Goal: Information Seeking & Learning: Learn about a topic

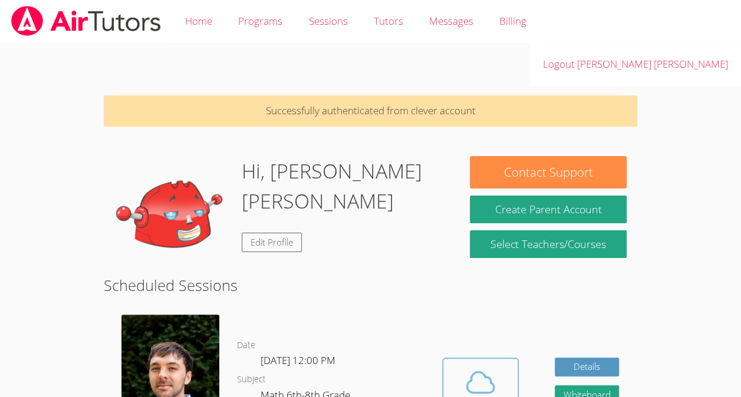
click at [490, 372] on icon at bounding box center [480, 382] width 27 height 21
click at [468, 366] on icon at bounding box center [480, 382] width 33 height 33
click at [444, 358] on button "Cloud Room" at bounding box center [480, 391] width 77 height 66
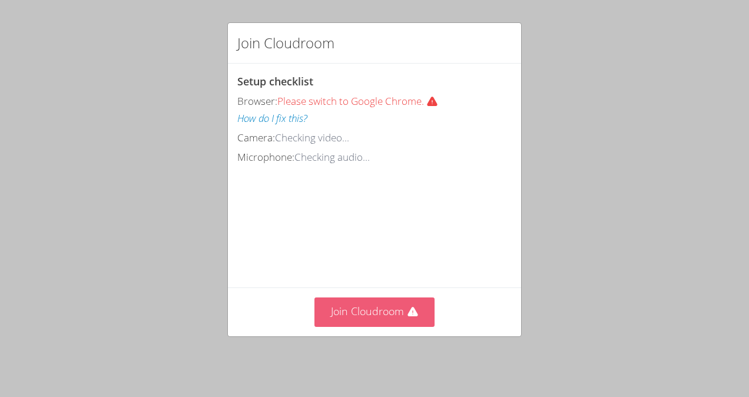
click at [340, 303] on button "Join Cloudroom" at bounding box center [375, 312] width 121 height 29
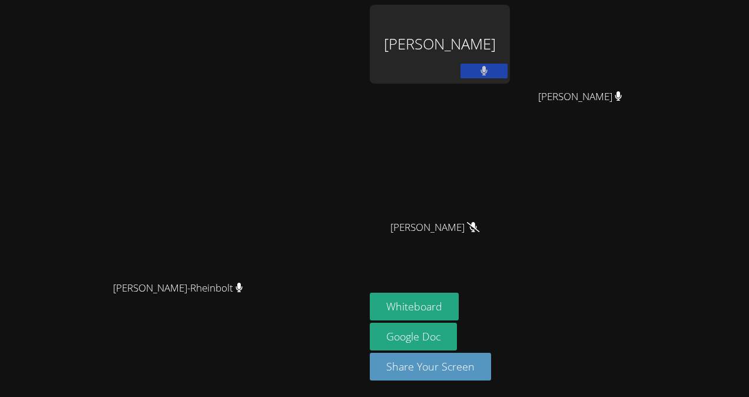
click at [510, 25] on div "[PERSON_NAME]" at bounding box center [440, 44] width 140 height 79
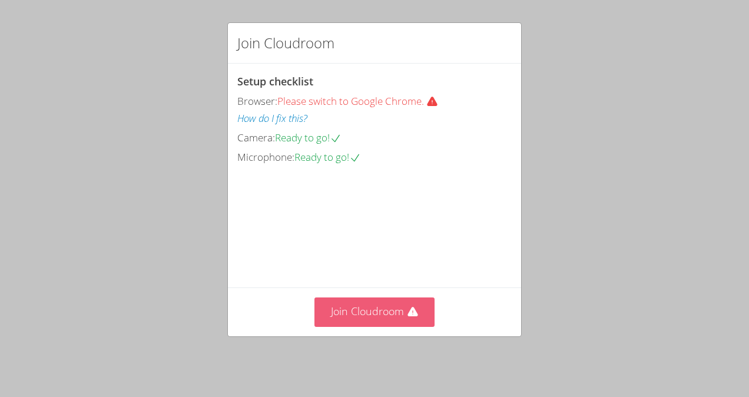
click at [373, 315] on button "Join Cloudroom" at bounding box center [375, 312] width 121 height 29
click at [394, 318] on button "Join Cloudroom" at bounding box center [375, 312] width 121 height 29
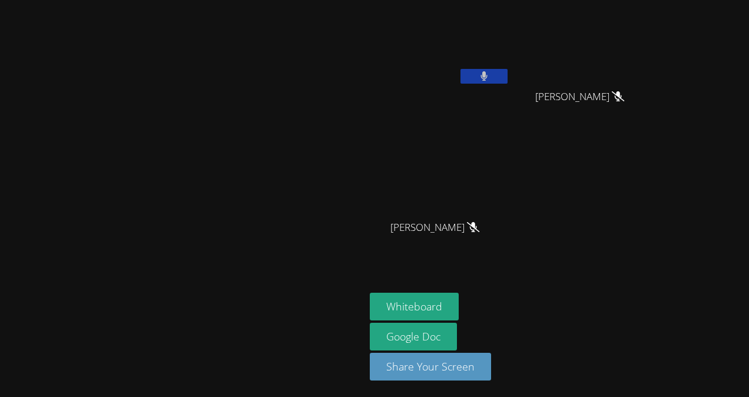
click at [488, 74] on icon at bounding box center [485, 76] width 8 height 10
click at [510, 68] on video at bounding box center [440, 44] width 140 height 79
click at [490, 73] on icon at bounding box center [484, 76] width 12 height 10
click at [488, 79] on icon at bounding box center [485, 76] width 8 height 10
click at [508, 73] on button at bounding box center [484, 76] width 47 height 15
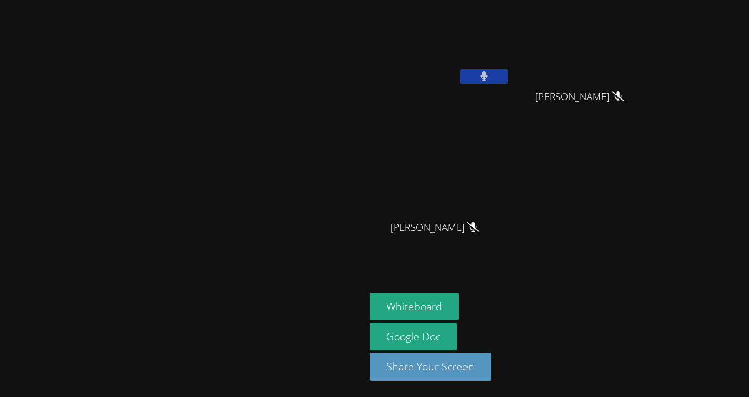
click at [488, 77] on icon at bounding box center [484, 76] width 7 height 10
click at [508, 80] on button at bounding box center [484, 76] width 47 height 15
click at [508, 77] on button at bounding box center [484, 76] width 47 height 15
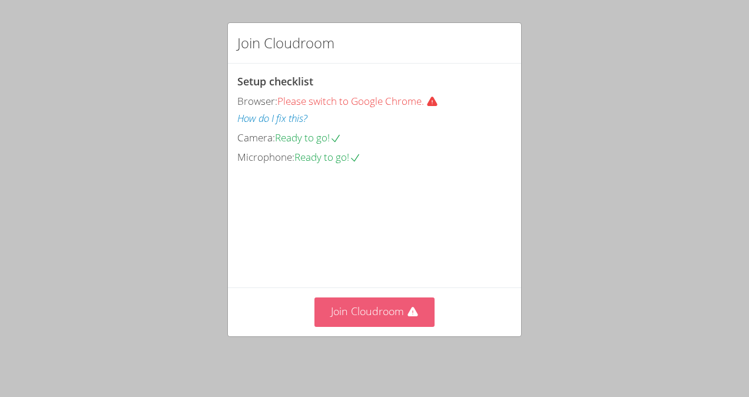
click at [418, 323] on button "Join Cloudroom" at bounding box center [375, 312] width 121 height 29
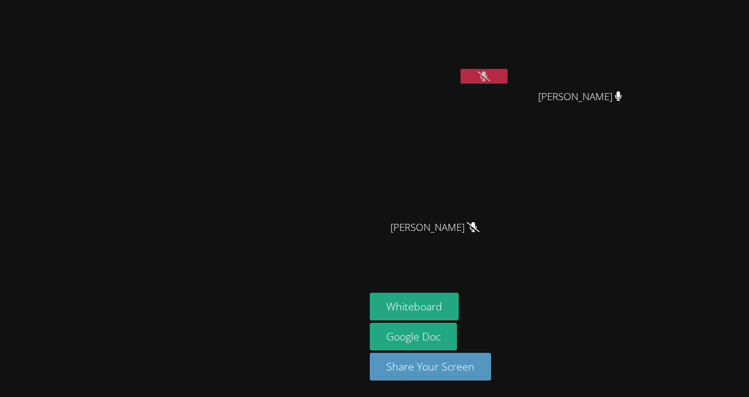
click at [510, 61] on video at bounding box center [440, 44] width 140 height 79
click at [490, 78] on icon at bounding box center [484, 76] width 12 height 10
click at [271, 108] on video at bounding box center [182, 175] width 177 height 200
drag, startPoint x: 401, startPoint y: 100, endPoint x: 416, endPoint y: 97, distance: 15.7
click at [271, 100] on video at bounding box center [182, 175] width 177 height 200
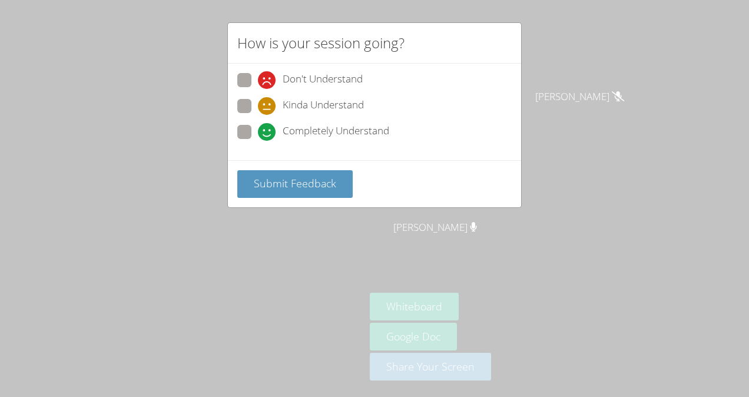
click at [295, 123] on span "Completely Understand" at bounding box center [336, 132] width 107 height 18
click at [268, 125] on input "Completely Understand" at bounding box center [263, 130] width 10 height 10
radio input "true"
click at [288, 180] on span "Submit Feedback" at bounding box center [295, 183] width 82 height 14
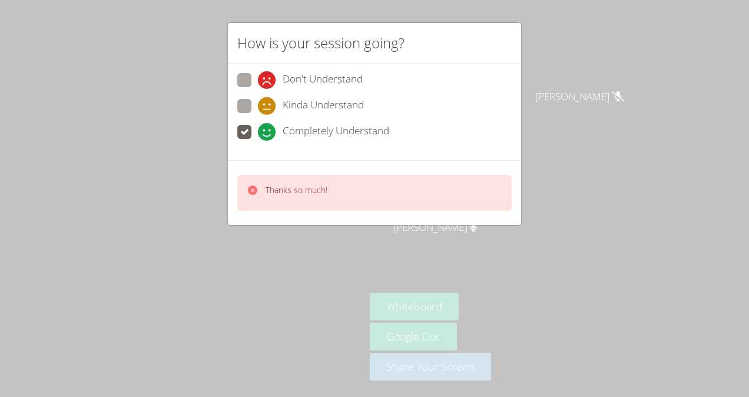
click at [457, 213] on div "Thanks so much!" at bounding box center [374, 192] width 293 height 65
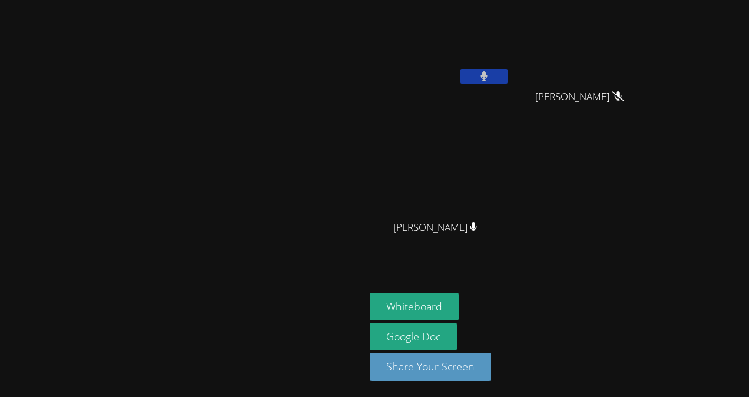
click at [655, 243] on div "[PERSON_NAME]" at bounding box center [512, 133] width 285 height 257
drag, startPoint x: 419, startPoint y: 43, endPoint x: 603, endPoint y: 145, distance: 210.2
click at [603, 145] on div "[PERSON_NAME]" at bounding box center [512, 133] width 285 height 257
click at [11, 303] on div at bounding box center [183, 298] width 356 height 47
click at [53, 317] on div at bounding box center [183, 298] width 356 height 47
